Goal: Task Accomplishment & Management: Manage account settings

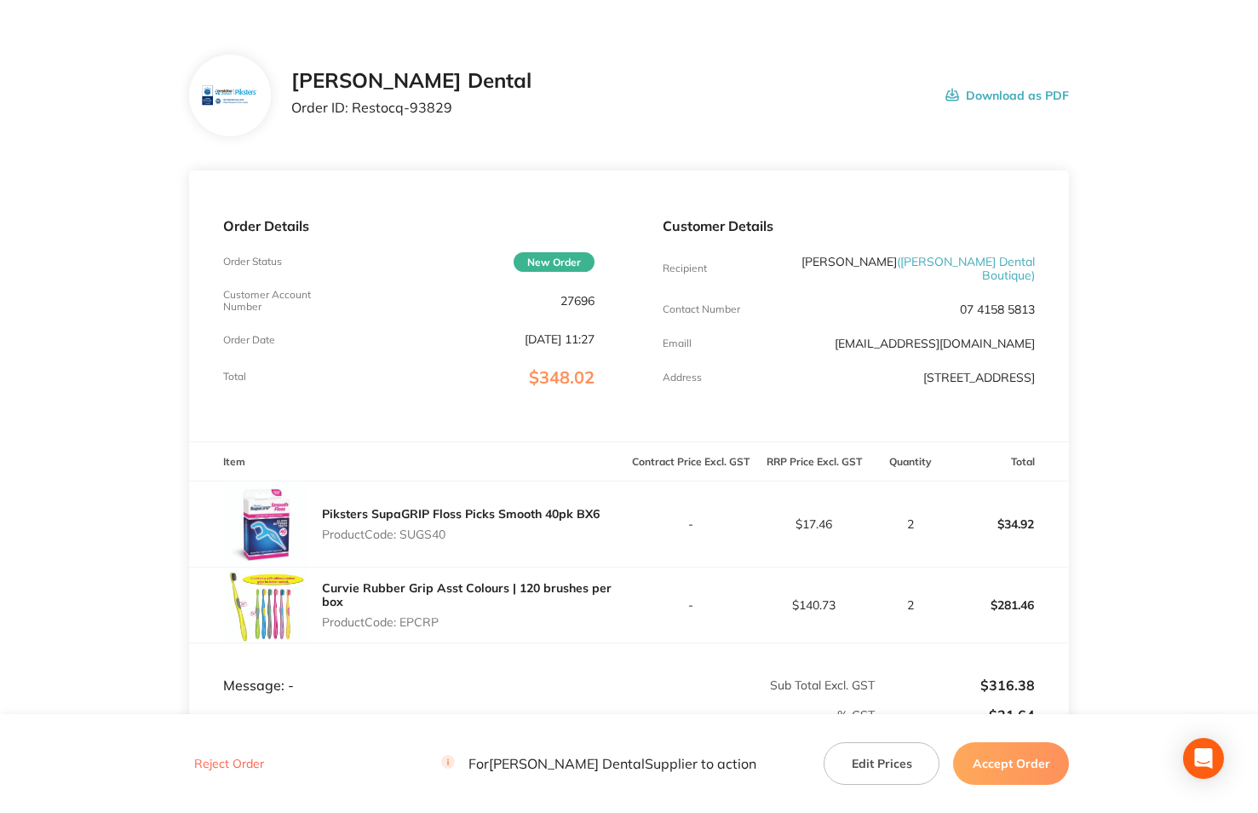
scroll to position [85, 0]
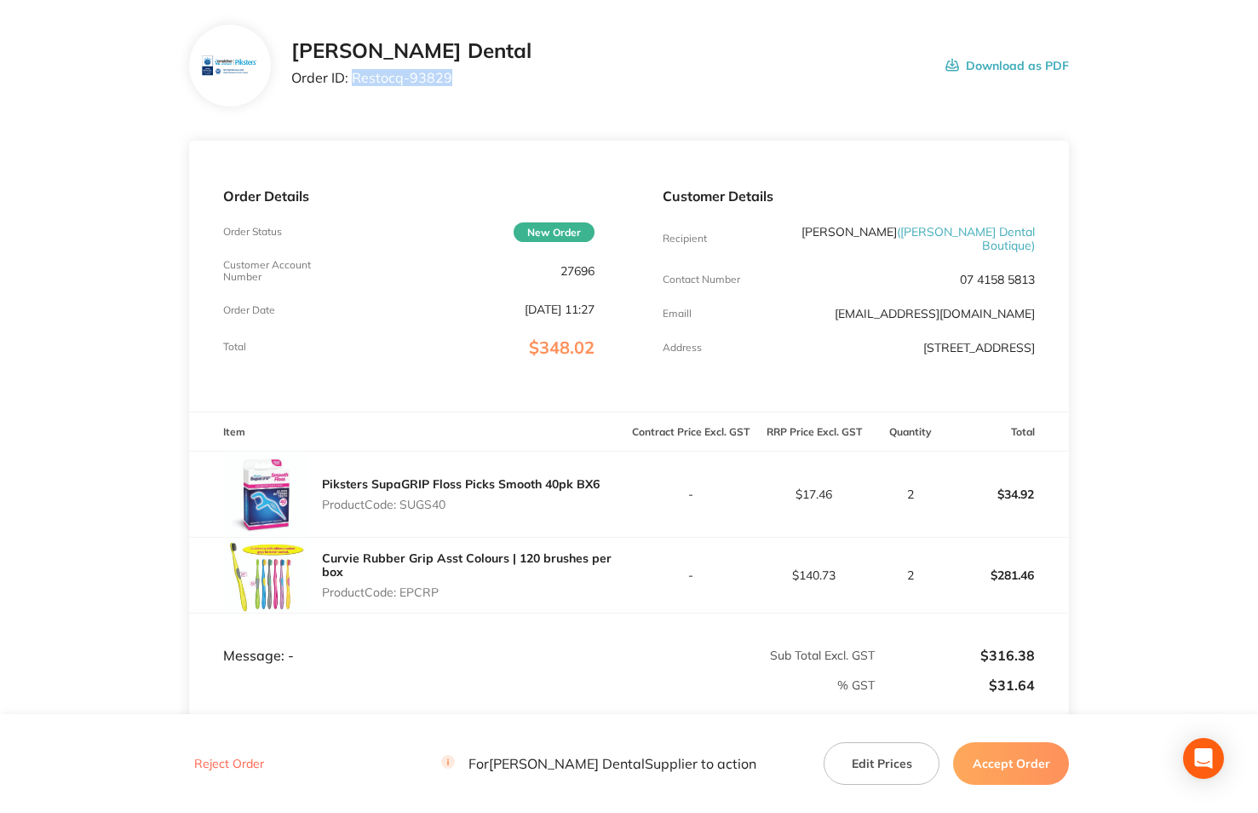
drag, startPoint x: 351, startPoint y: 74, endPoint x: 449, endPoint y: 76, distance: 98.0
click at [449, 76] on div "[PERSON_NAME] Dental Order ID: Restocq- 93829 Download as PDF" at bounding box center [680, 65] width 779 height 53
copy p "Restocq- 93829"
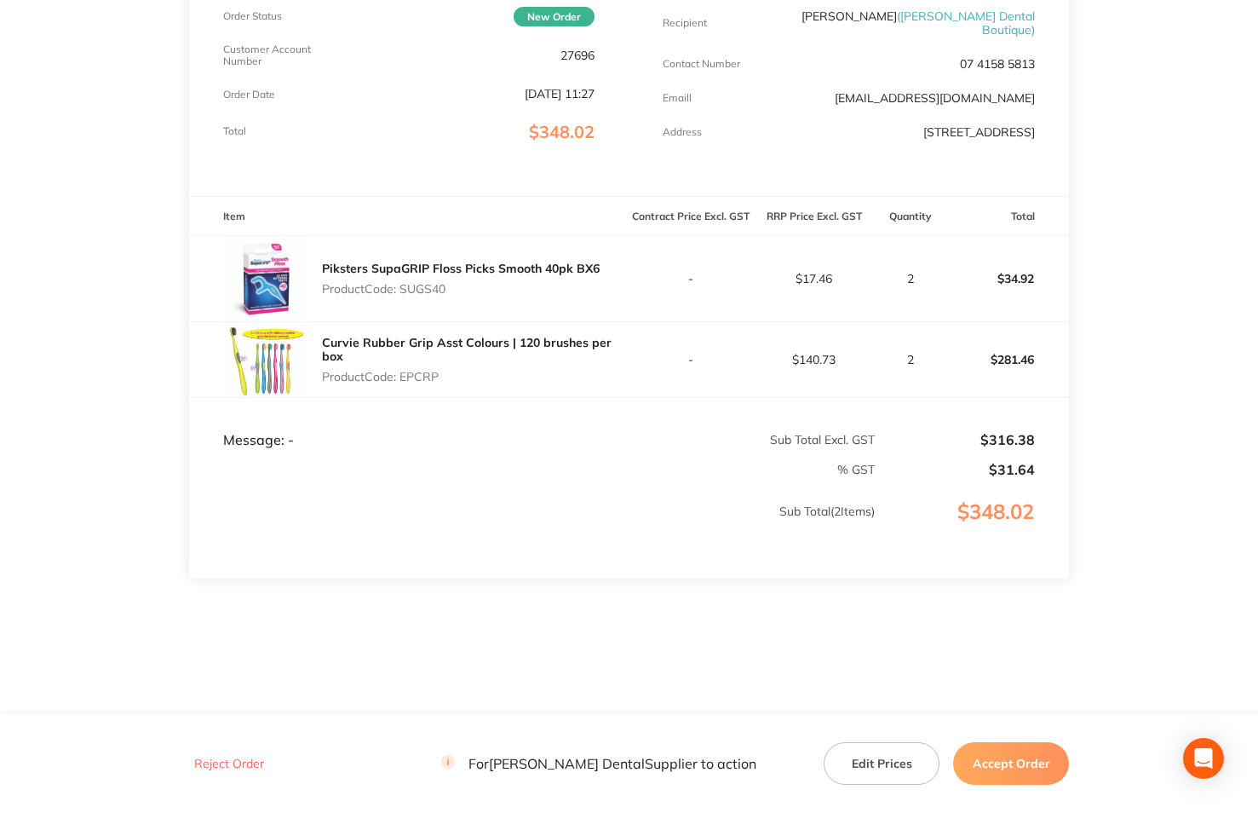
scroll to position [302, 0]
click at [1020, 762] on button "Accept Order" at bounding box center [1011, 763] width 116 height 43
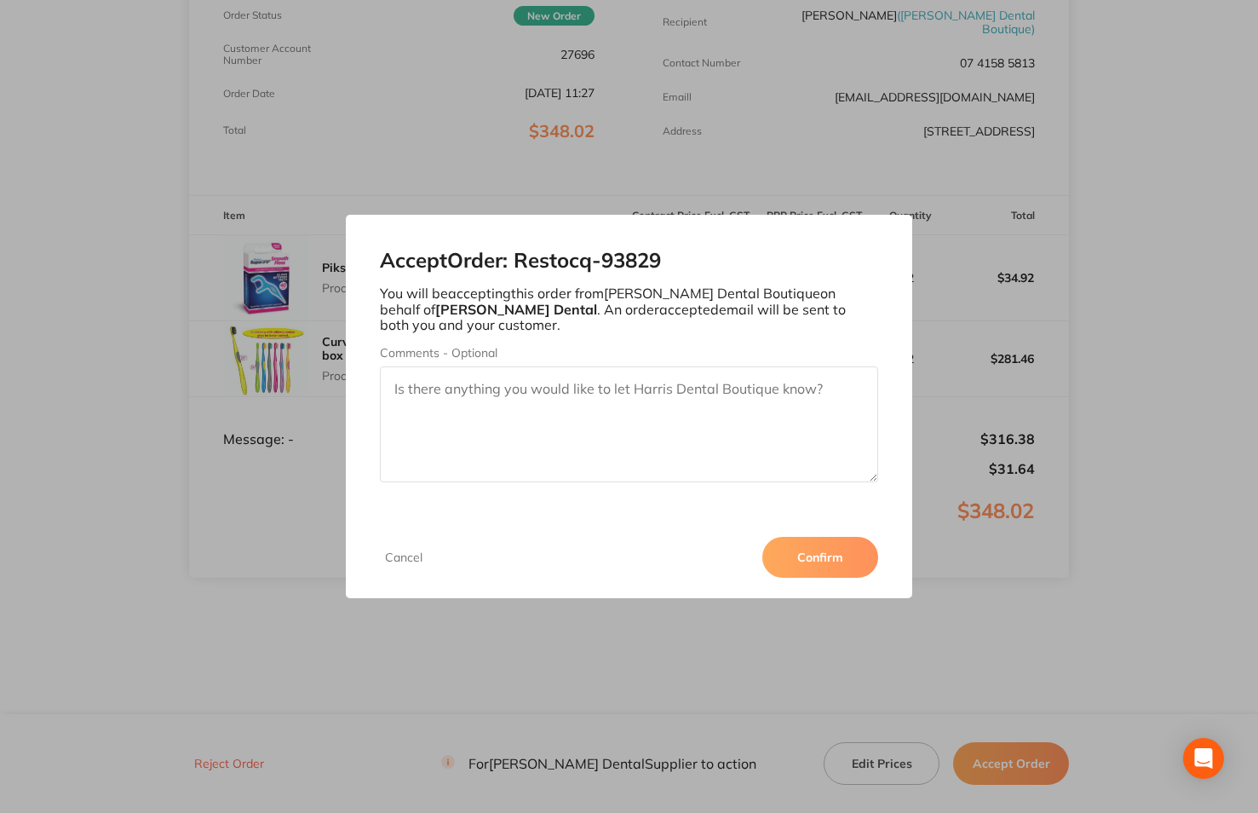
click at [840, 562] on button "Confirm" at bounding box center [820, 557] width 116 height 41
